Goal: Check status: Check status

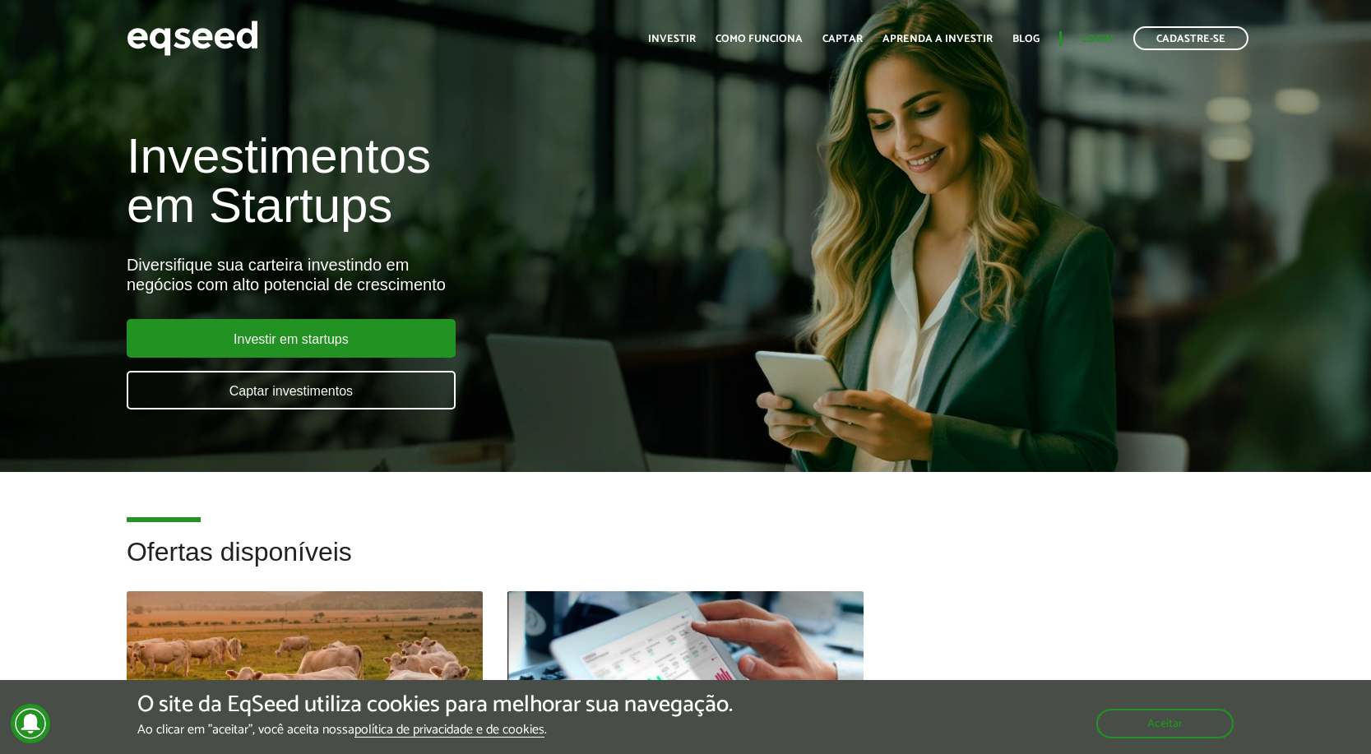
click at [1106, 36] on link "Login" at bounding box center [1098, 39] width 32 height 11
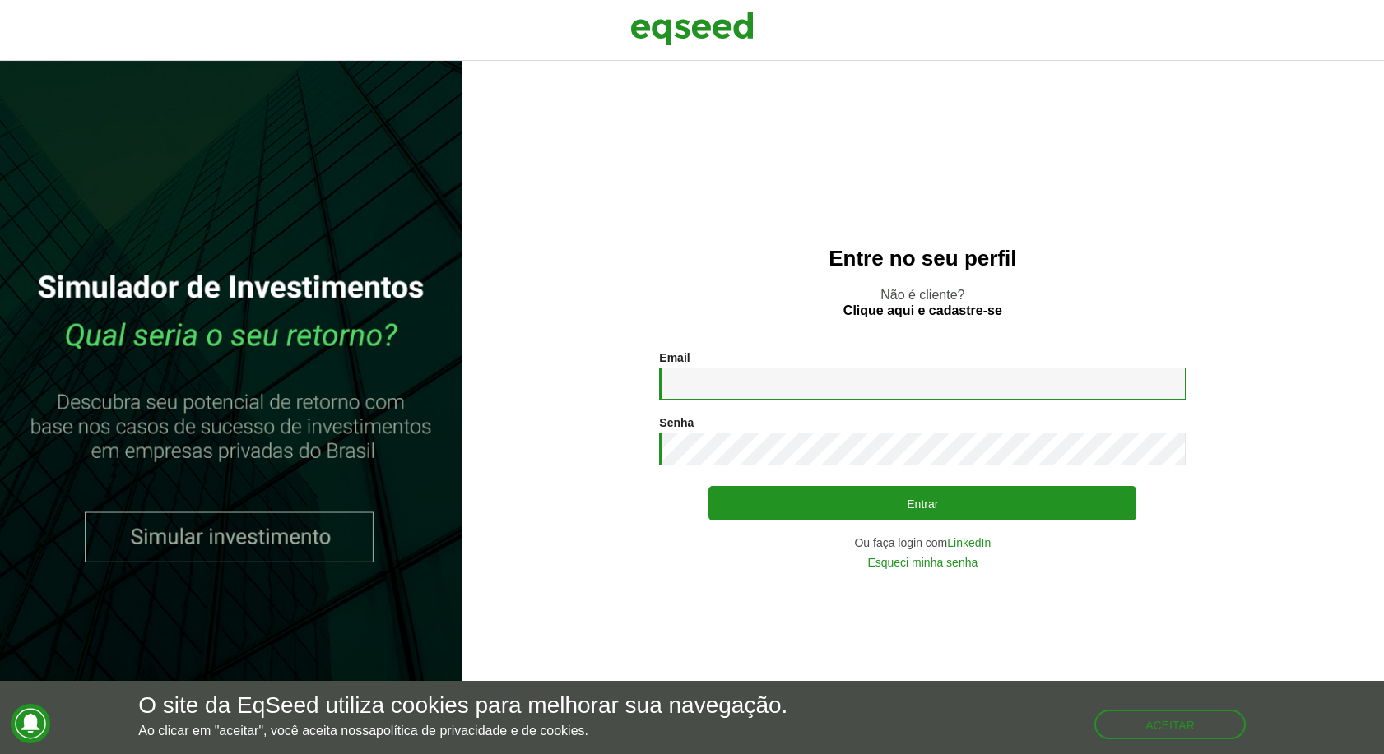
type input "**********"
click at [922, 503] on button "Entrar" at bounding box center [922, 503] width 428 height 35
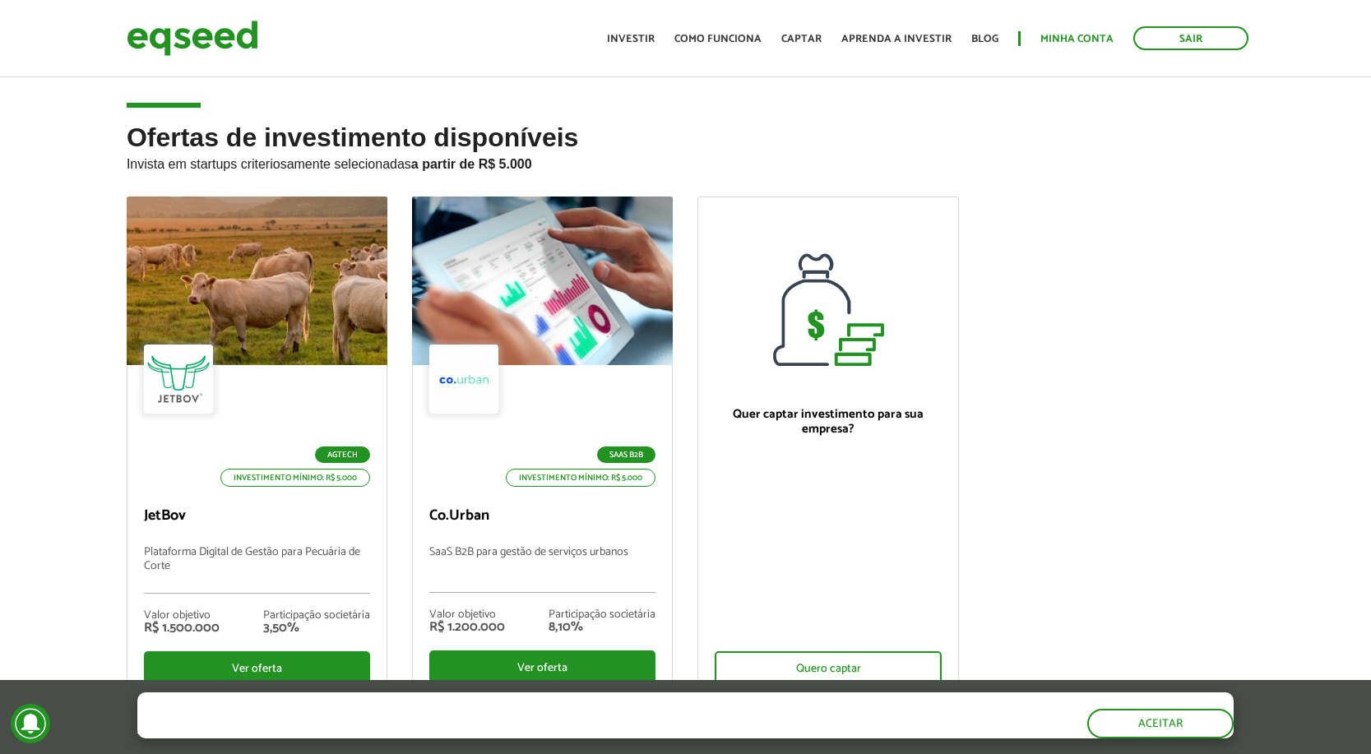
click at [1097, 43] on link "Minha conta" at bounding box center [1077, 39] width 73 height 11
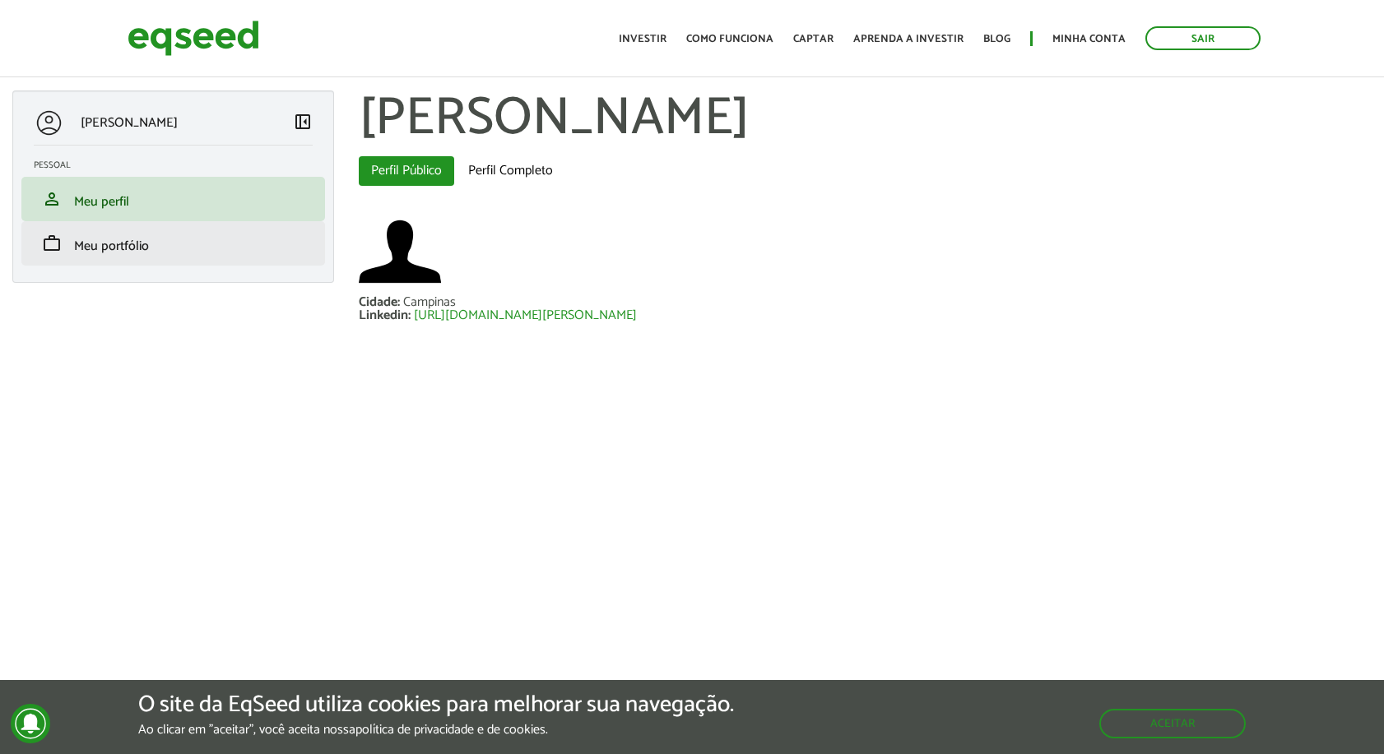
click at [171, 257] on li "work Meu portfólio" at bounding box center [173, 243] width 304 height 44
click at [133, 252] on span "Meu portfólio" at bounding box center [111, 246] width 75 height 22
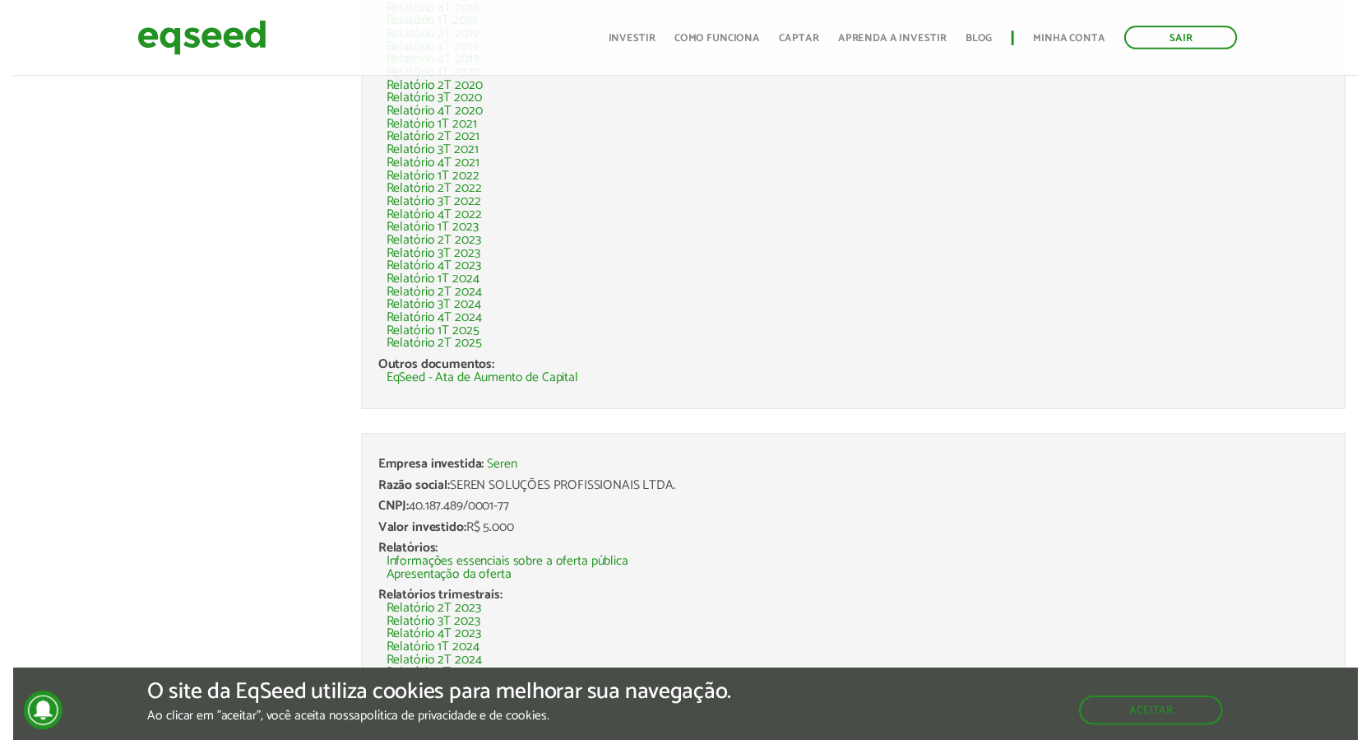
scroll to position [531, 0]
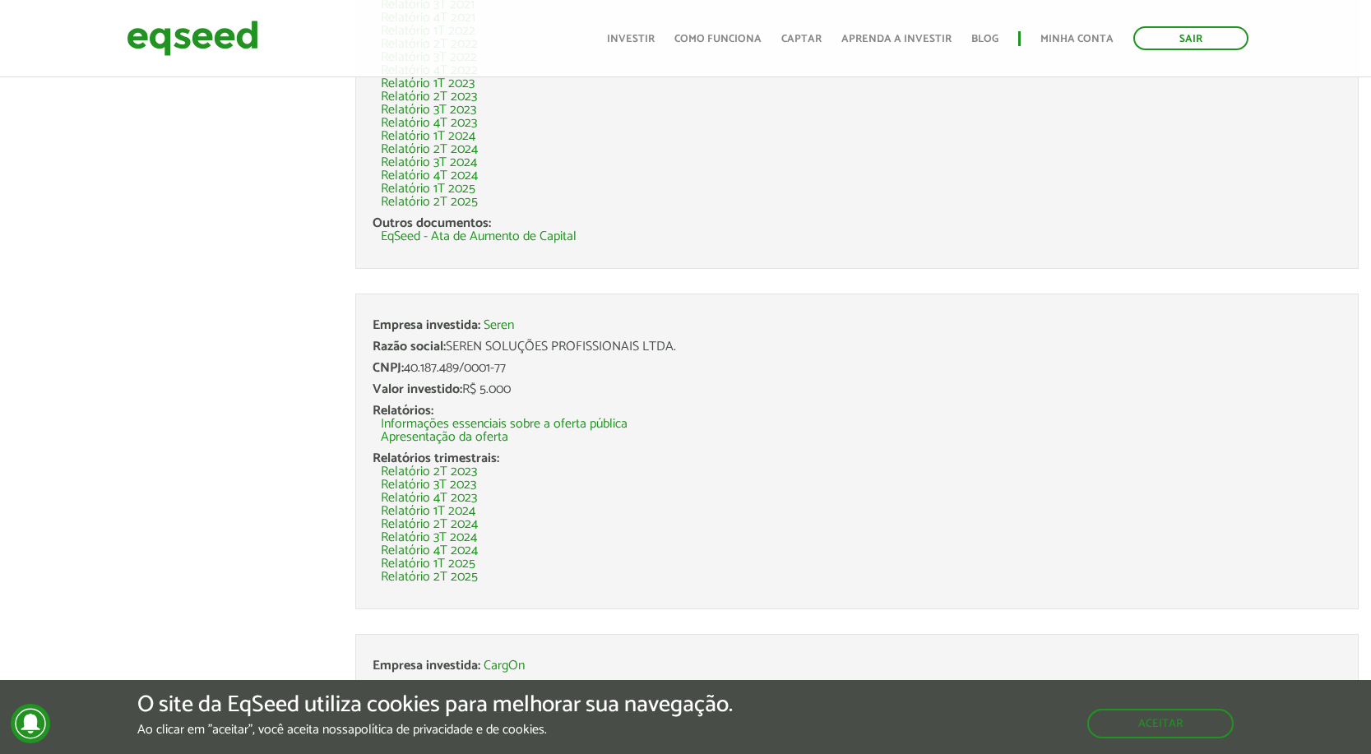
click at [448, 578] on link "Relatório 2T 2025" at bounding box center [429, 577] width 97 height 13
click at [451, 518] on link "Relatório 2T 2024" at bounding box center [429, 524] width 97 height 13
click at [457, 531] on link "Relatório 3T 2024" at bounding box center [429, 537] width 96 height 13
click at [448, 536] on link "Relatório 3T 2024" at bounding box center [429, 537] width 96 height 13
click at [457, 473] on link "Relatório 2T 2023" at bounding box center [429, 472] width 96 height 13
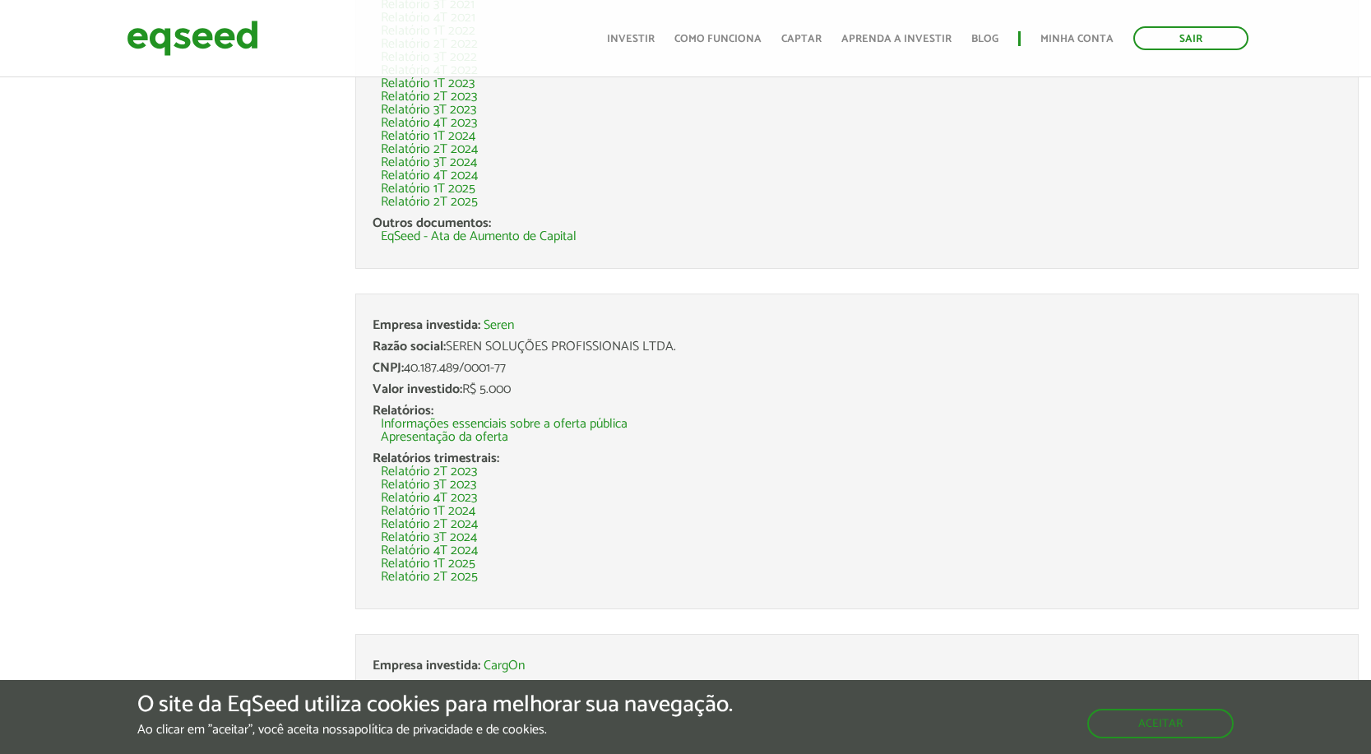
click at [468, 486] on link "Relatório 3T 2023" at bounding box center [428, 485] width 95 height 13
click at [458, 499] on link "Relatório 4T 2023" at bounding box center [429, 498] width 96 height 13
click at [458, 512] on link "Relatório 1T 2024" at bounding box center [428, 511] width 95 height 13
click at [428, 525] on link "Relatório 2T 2024" at bounding box center [429, 524] width 97 height 13
click at [445, 537] on link "Relatório 3T 2024" at bounding box center [429, 537] width 96 height 13
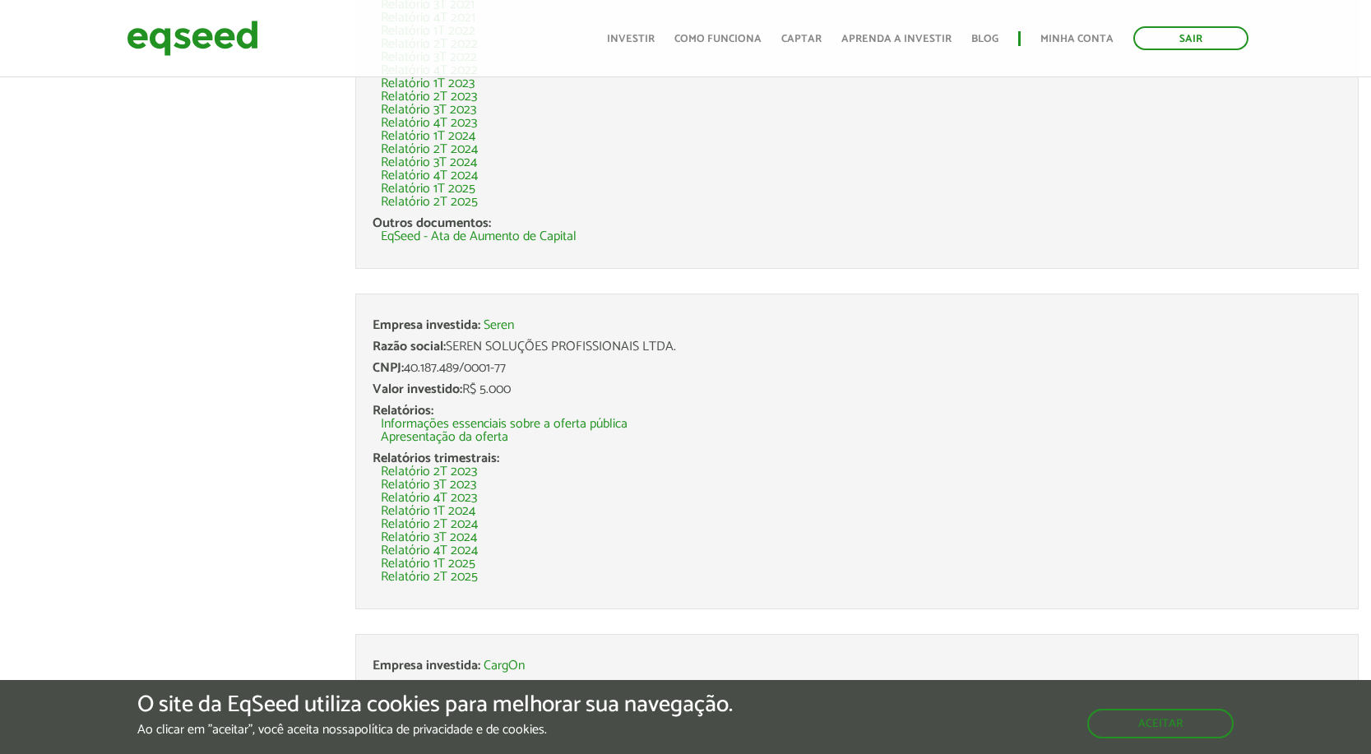
click at [460, 538] on link "Relatório 3T 2024" at bounding box center [429, 537] width 96 height 13
